Goal: Task Accomplishment & Management: Complete application form

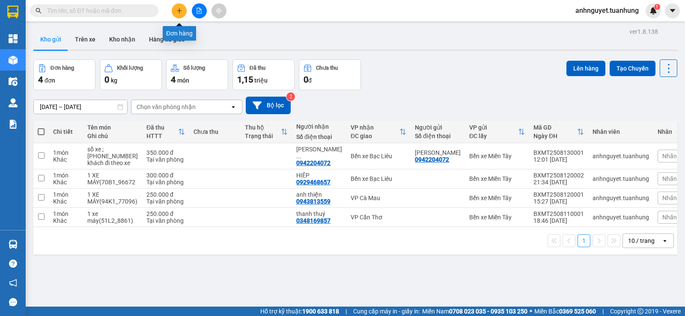
click at [178, 11] on icon "plus" at bounding box center [179, 10] width 5 height 0
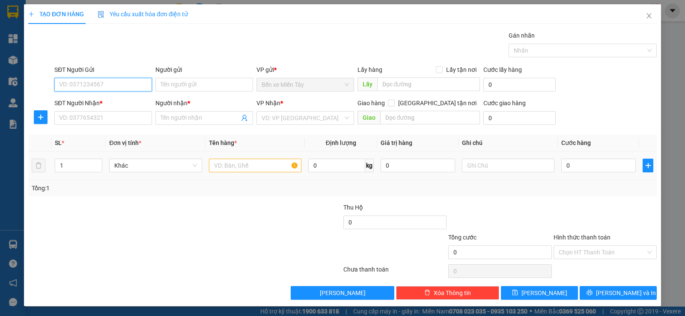
scroll to position [0, 0]
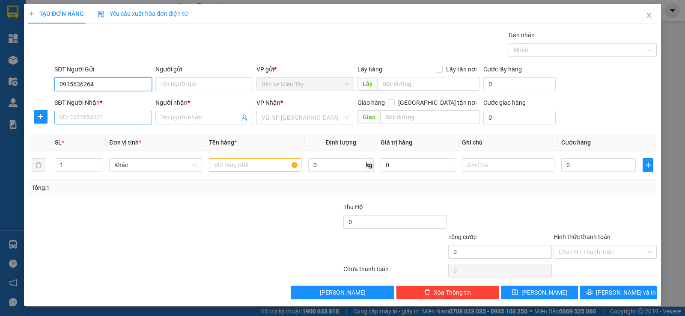
type input "0915636264"
click at [68, 118] on input "SĐT Người Nhận *" at bounding box center [103, 118] width 98 height 14
type input "0915636264"
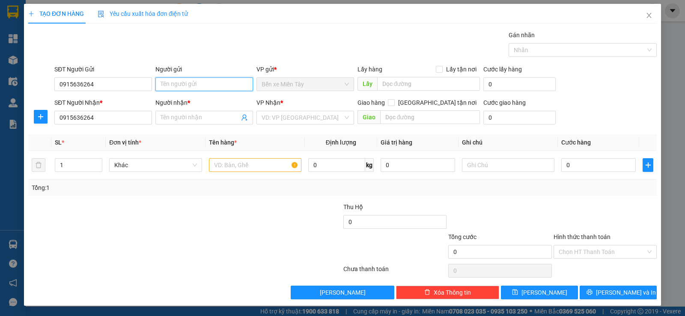
click at [162, 82] on input "Người gửi" at bounding box center [204, 84] width 98 height 14
type input "[PERSON_NAME]"
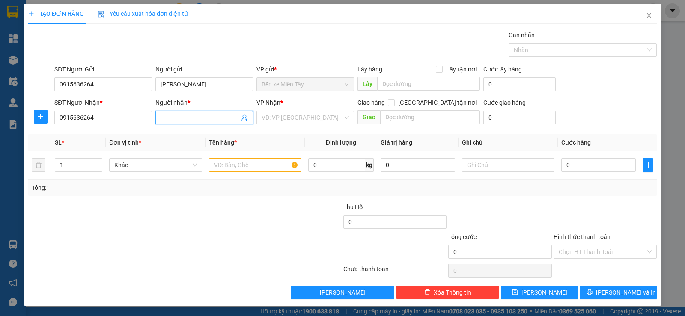
click at [166, 113] on input "Người nhận *" at bounding box center [199, 117] width 79 height 9
type input "HUỲN HẠNH PHÚC"
click at [254, 166] on input "text" at bounding box center [255, 165] width 92 height 14
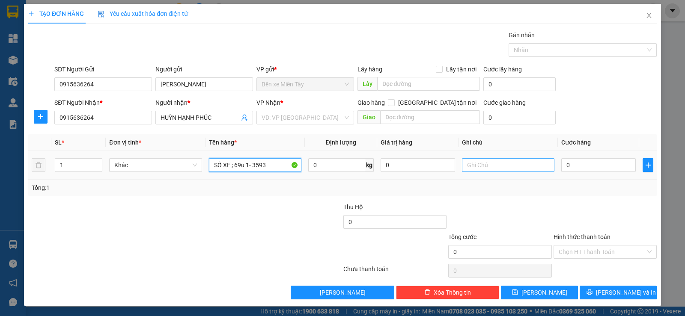
type input "SỐ XE ; 69u 1- 3593"
click at [498, 163] on input "text" at bounding box center [508, 165] width 92 height 14
type input "khách đi theo xe"
click at [575, 167] on input "0" at bounding box center [598, 165] width 74 height 14
type input "2"
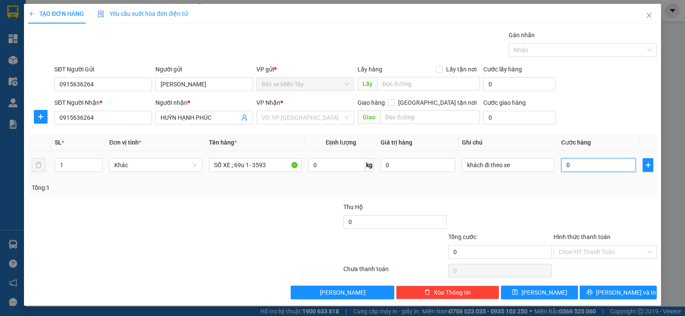
type input "2"
type input "25"
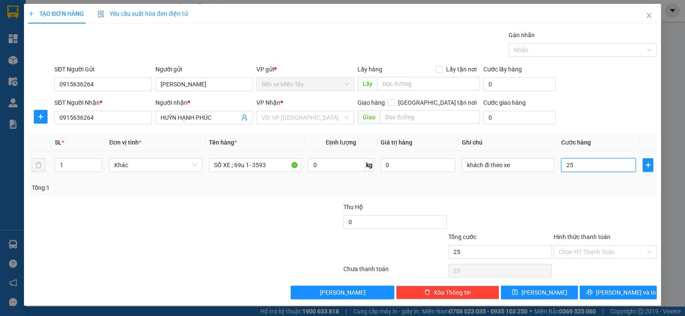
type input "250"
type input "2.500"
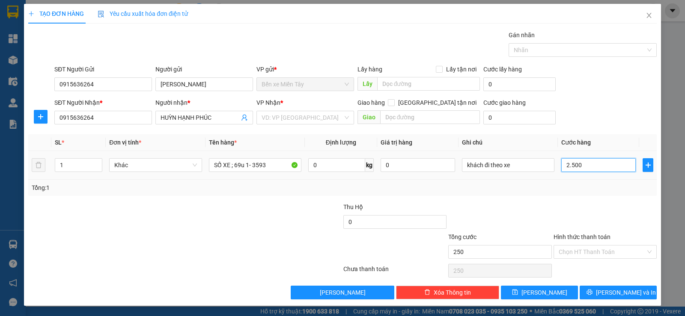
type input "2.500"
type input "25.000"
type input "250.000"
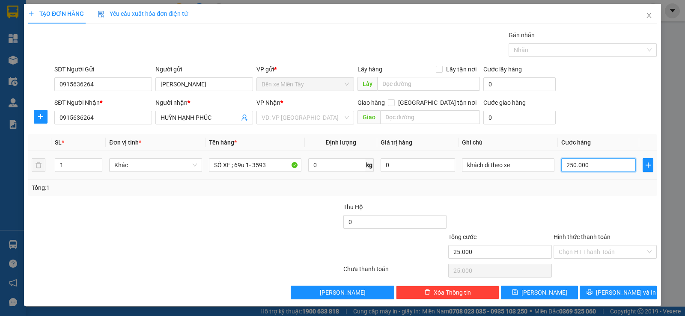
type input "250.000"
click at [596, 249] on input "Hình thức thanh toán" at bounding box center [601, 252] width 87 height 13
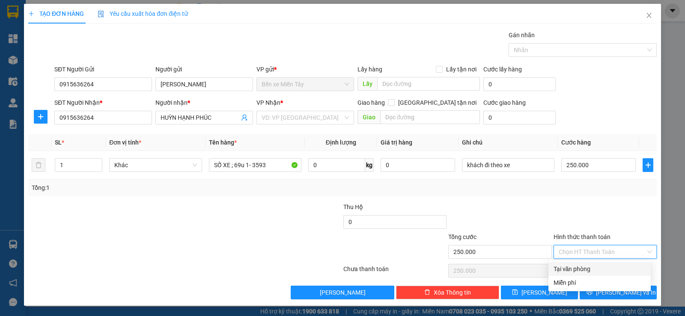
click at [587, 267] on div "Tại văn phòng" at bounding box center [599, 268] width 92 height 9
type input "0"
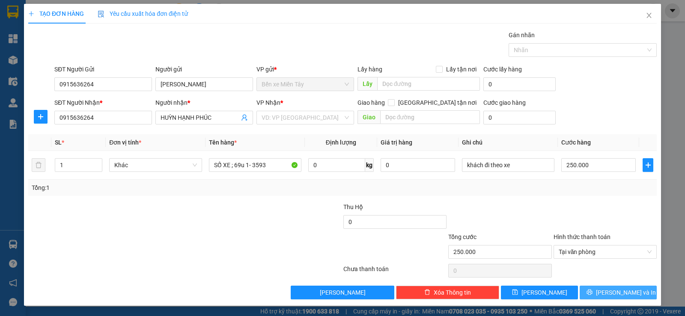
click at [615, 294] on span "[PERSON_NAME] và In" at bounding box center [626, 292] width 60 height 9
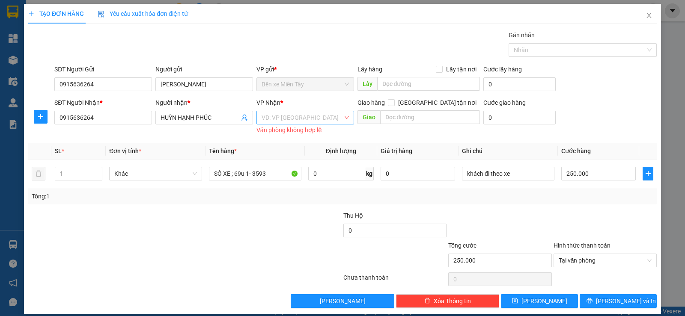
click at [306, 122] on input "search" at bounding box center [301, 117] width 81 height 13
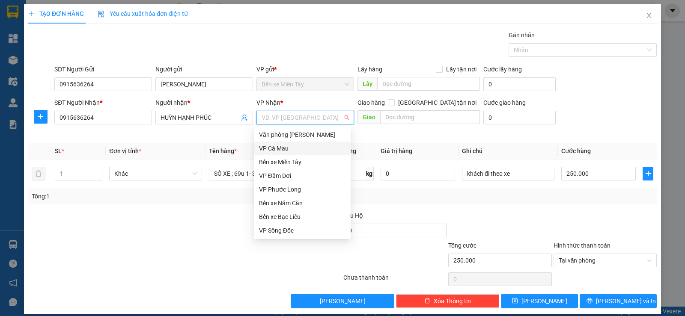
click at [282, 148] on div "VP Cà Mau" at bounding box center [302, 148] width 86 height 9
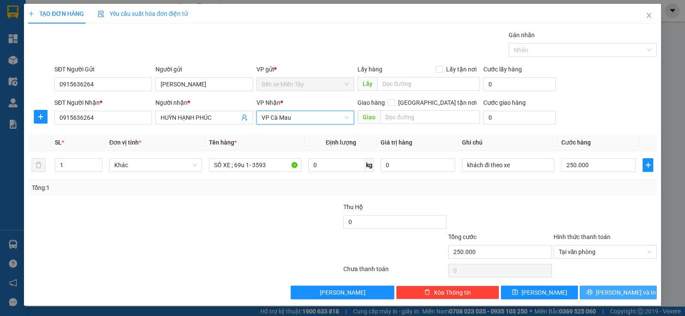
click at [607, 291] on span "[PERSON_NAME] và In" at bounding box center [626, 292] width 60 height 9
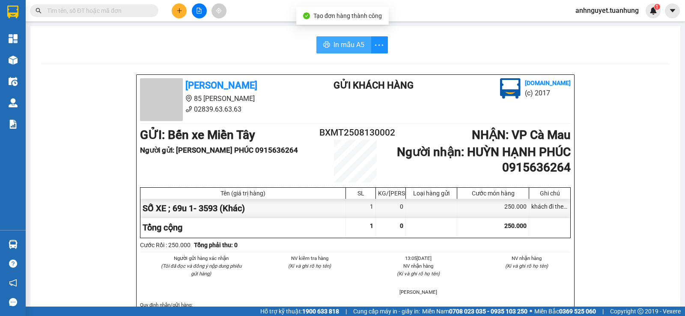
click at [335, 45] on span "In mẫu A5" at bounding box center [348, 44] width 31 height 11
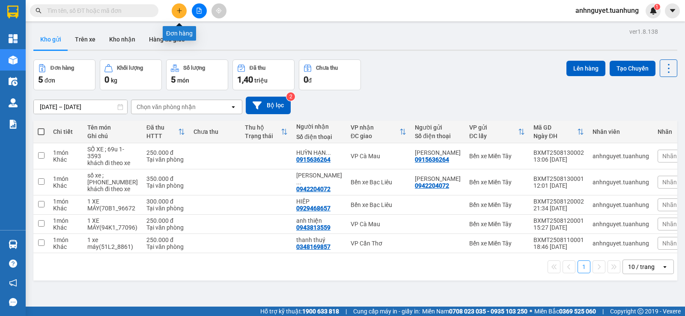
click at [179, 12] on icon "plus" at bounding box center [179, 10] width 0 height 5
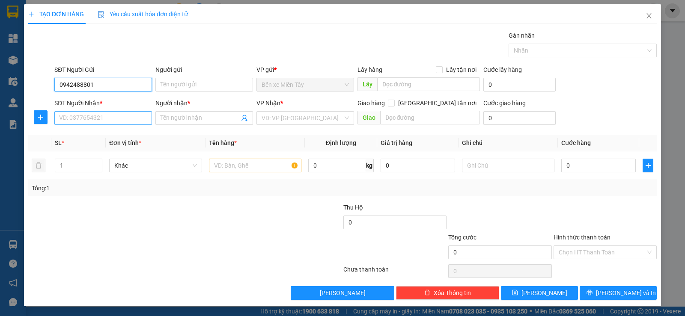
type input "0942488801"
click at [67, 120] on input "SĐT Người Nhận *" at bounding box center [103, 118] width 98 height 14
click at [81, 117] on input "094248801" at bounding box center [103, 118] width 98 height 14
type input "0942488801"
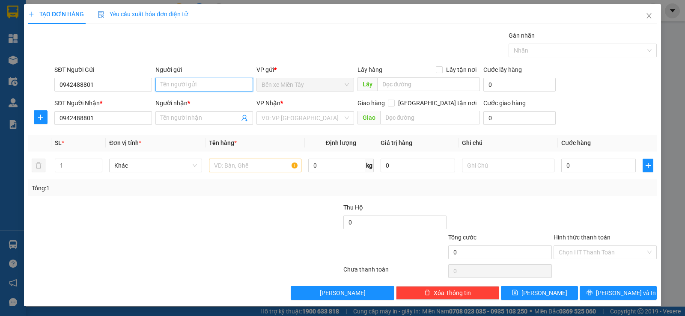
click at [159, 83] on input "Người gửi" at bounding box center [204, 85] width 98 height 14
type input "[PERSON_NAME]"
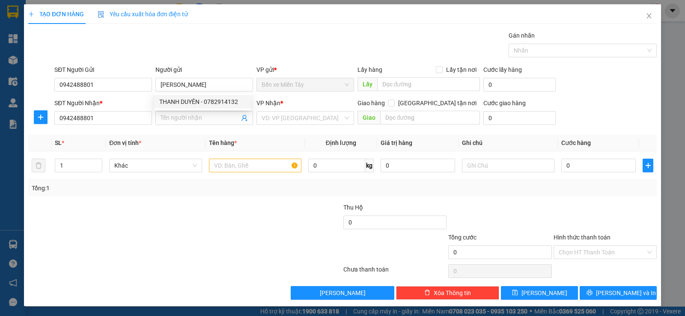
click at [207, 62] on div "Transit Pickup Surcharge Ids Transit Deliver Surcharge Ids Transit Deliver Surc…" at bounding box center [342, 165] width 628 height 269
click at [175, 119] on input "Người nhận *" at bounding box center [199, 117] width 79 height 9
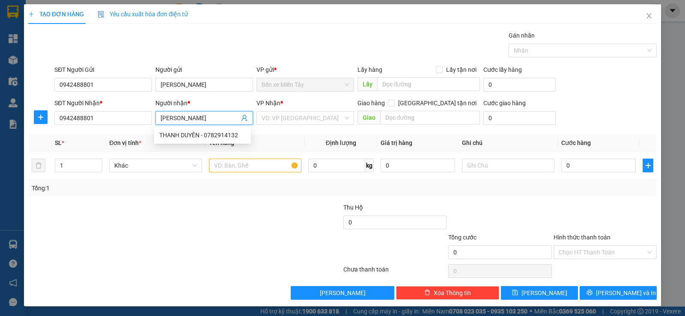
type input "[PERSON_NAME]"
click at [99, 133] on div "Transit Pickup Surcharge Ids Transit Deliver Surcharge Ids Transit Deliver Surc…" at bounding box center [342, 165] width 628 height 269
click at [217, 167] on input "text" at bounding box center [255, 166] width 92 height 14
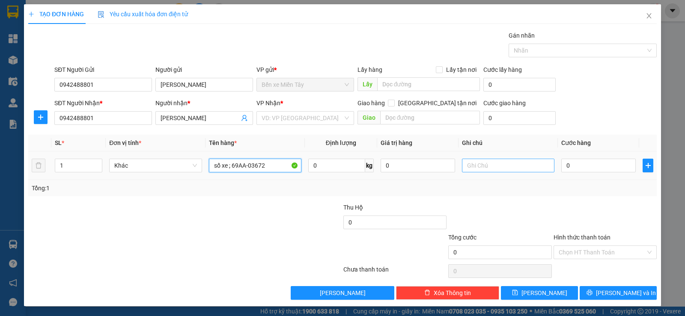
type input "số xe ; 69AA-03672"
click at [478, 164] on input "text" at bounding box center [508, 166] width 92 height 14
type input "KHÁCH ĐI THEO XE"
click at [590, 168] on input "0" at bounding box center [598, 166] width 74 height 14
type input "2"
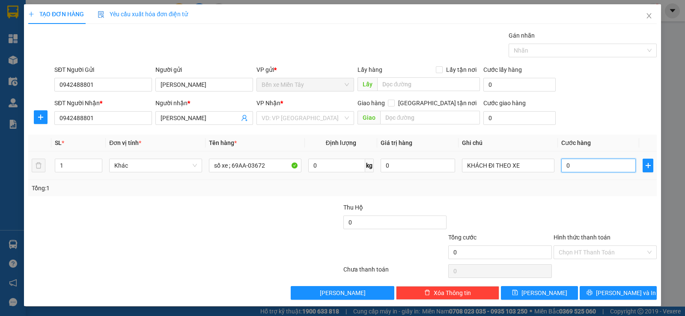
type input "2"
type input "25"
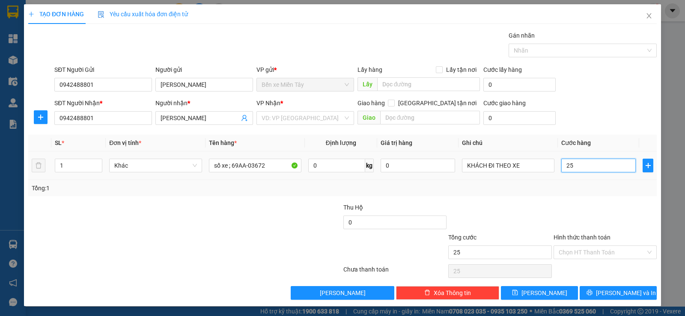
type input "250"
type input "2.500"
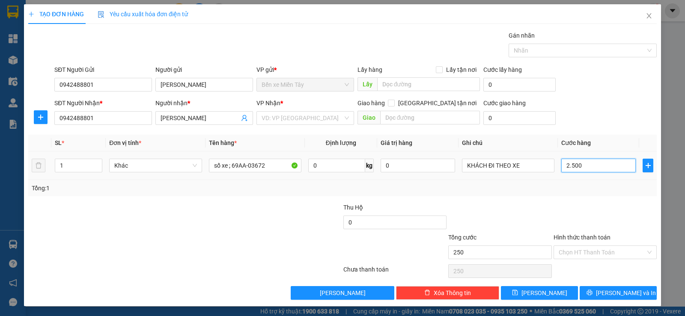
type input "2.500"
type input "25.000"
type input "250.000"
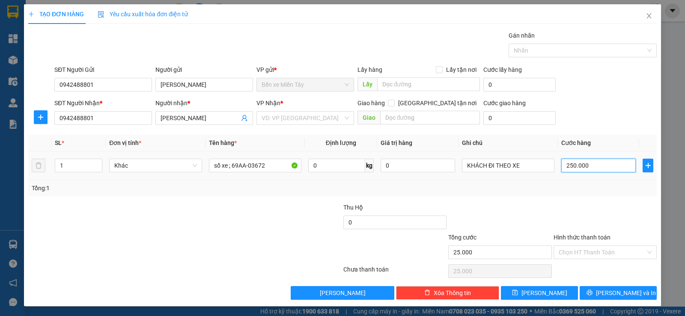
type input "250.000"
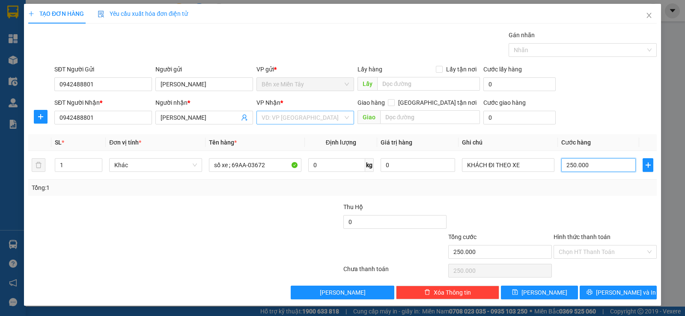
type input "250.000"
click at [288, 116] on input "search" at bounding box center [301, 117] width 81 height 13
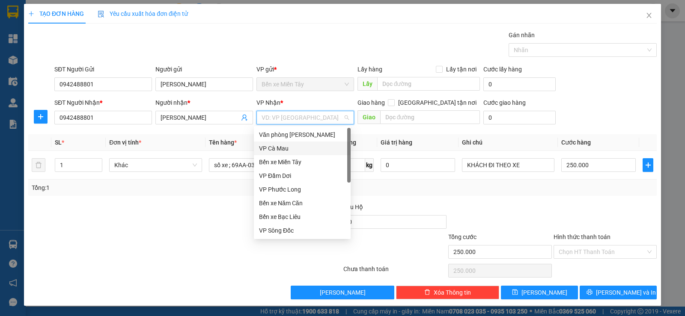
click at [286, 146] on div "VP Cà Mau" at bounding box center [302, 148] width 86 height 9
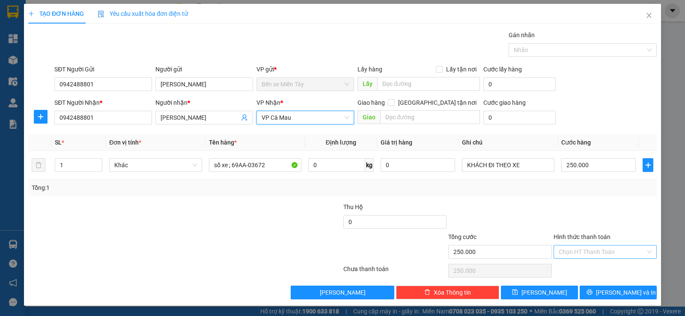
click at [587, 250] on input "Hình thức thanh toán" at bounding box center [601, 252] width 87 height 13
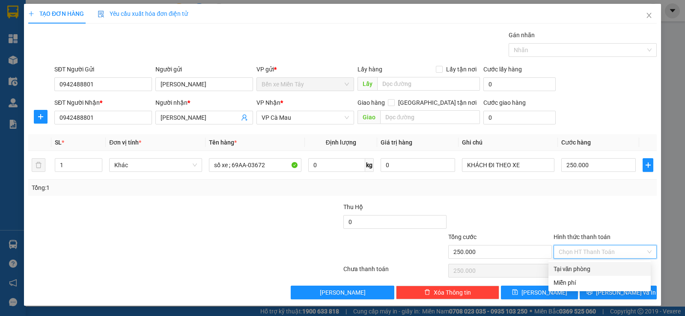
click at [584, 270] on div "Tại văn phòng" at bounding box center [599, 268] width 92 height 9
type input "0"
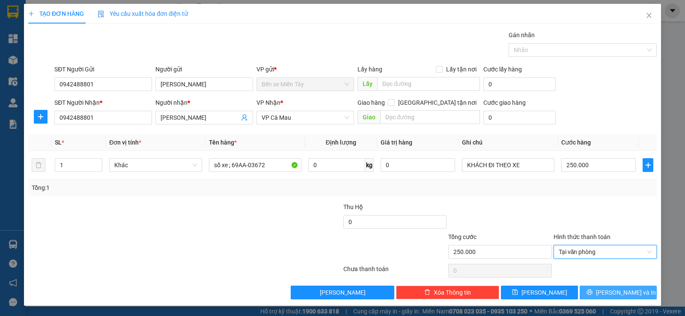
click at [612, 291] on span "[PERSON_NAME] và In" at bounding box center [626, 292] width 60 height 9
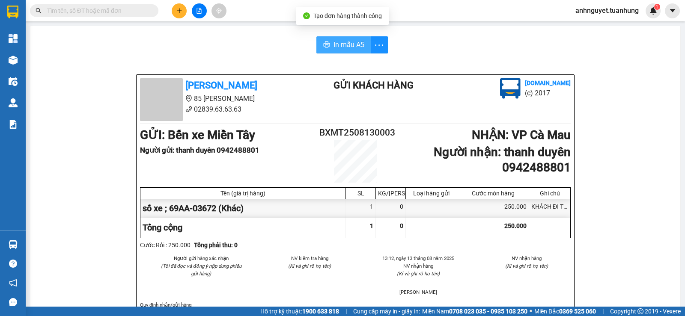
click at [342, 45] on span "In mẫu A5" at bounding box center [348, 44] width 31 height 11
